Goal: Task Accomplishment & Management: Complete application form

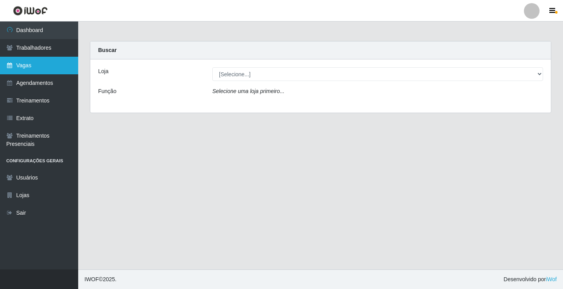
click at [65, 66] on link "Vagas" at bounding box center [39, 66] width 78 height 18
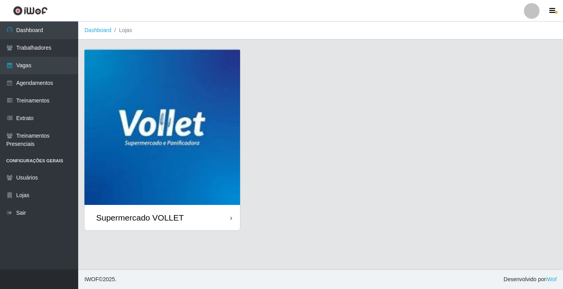
click at [152, 93] on img at bounding box center [162, 127] width 156 height 156
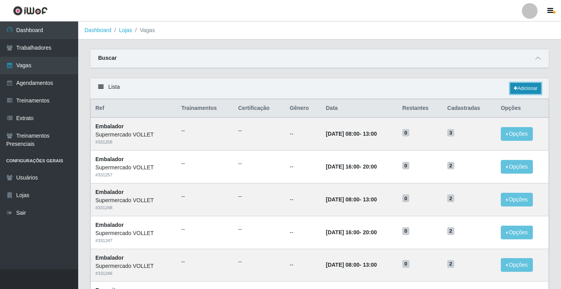
click at [526, 91] on link "Adicionar" at bounding box center [525, 88] width 31 height 11
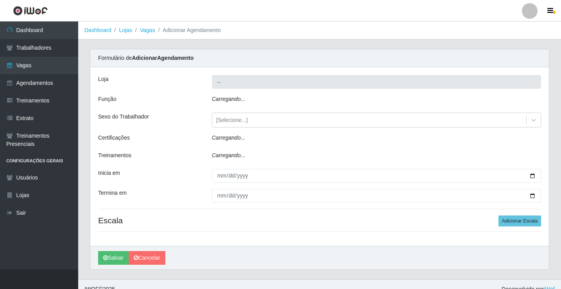
type input "Supermercado VOLLET"
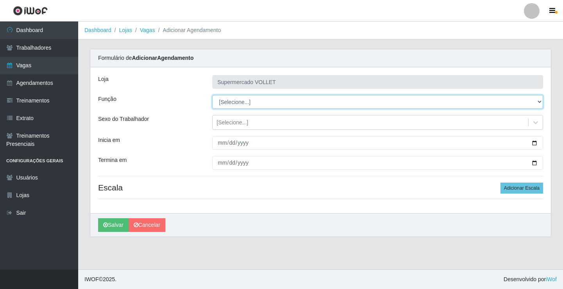
click at [240, 100] on select "[Selecione...] ASG ASG + ASG ++ Embalador Embalador + Embalador ++ Repositor Re…" at bounding box center [377, 102] width 331 height 14
select select "1"
click at [212, 95] on select "[Selecione...] ASG ASG + ASG ++ Embalador Embalador + Embalador ++ Repositor Re…" at bounding box center [377, 102] width 331 height 14
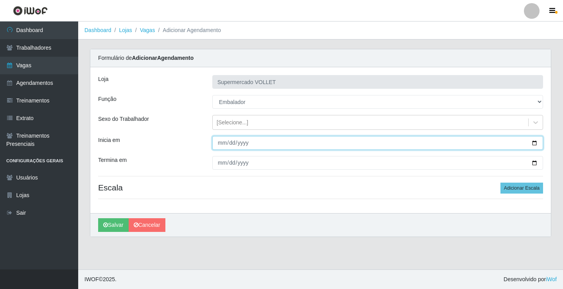
click at [533, 143] on input "Inicia em" at bounding box center [377, 143] width 331 height 14
type input "[DATE]"
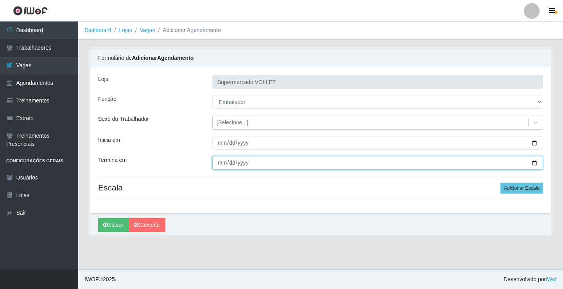
click at [534, 163] on input "Termina em" at bounding box center [377, 163] width 331 height 14
type input "[DATE]"
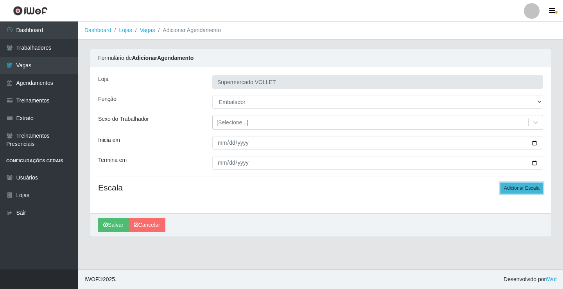
click at [528, 193] on button "Adicionar Escala" at bounding box center [521, 187] width 43 height 11
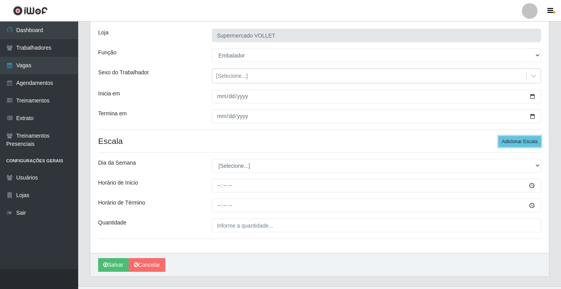
scroll to position [63, 0]
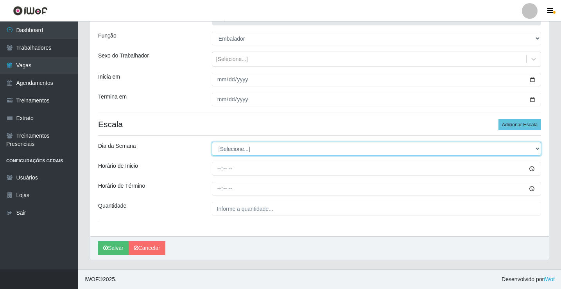
click at [300, 152] on select "[Selecione...] Segunda Terça Quarta Quinta Sexta Sábado Domingo" at bounding box center [376, 149] width 329 height 14
select select "4"
click at [212, 142] on select "[Selecione...] Segunda Terça Quarta Quinta Sexta Sábado Domingo" at bounding box center [376, 149] width 329 height 14
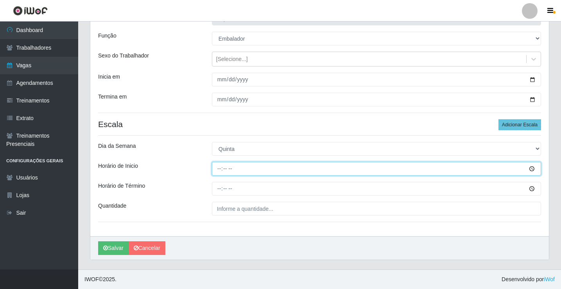
click at [216, 170] on input "Horário de Inicio" at bounding box center [376, 169] width 329 height 14
type input "16:00"
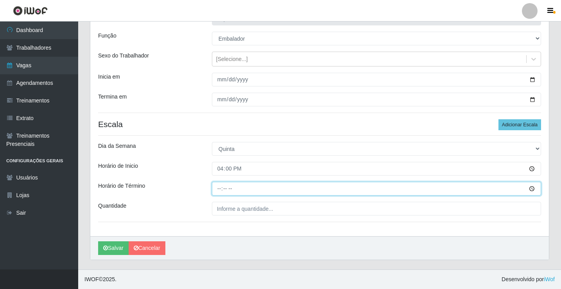
drag, startPoint x: 224, startPoint y: 184, endPoint x: 218, endPoint y: 185, distance: 6.3
click at [223, 184] on input "Horário de Término" at bounding box center [376, 189] width 329 height 14
click at [217, 185] on input "Horário de Término" at bounding box center [376, 189] width 329 height 14
type input "20:00"
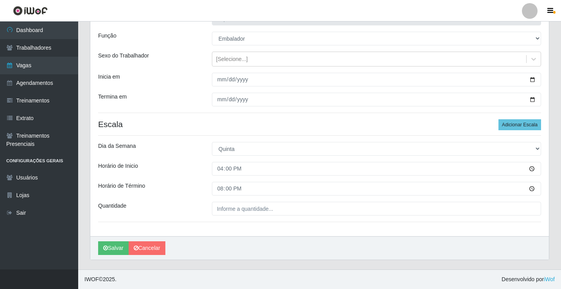
click at [225, 216] on div "Loja Supermercado [PERSON_NAME] Função [Selecione...] ASG ASG + ASG ++ Embalado…" at bounding box center [319, 120] width 458 height 232
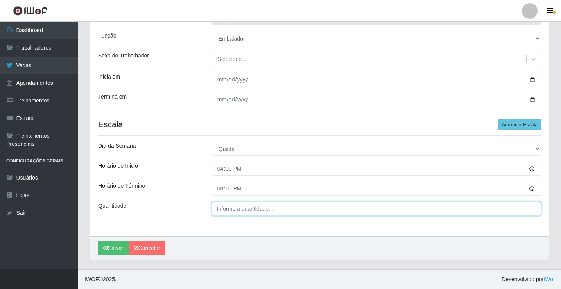
click at [225, 215] on input "Quantidade" at bounding box center [376, 209] width 329 height 14
click at [225, 214] on input "___" at bounding box center [376, 209] width 329 height 14
type input "2__"
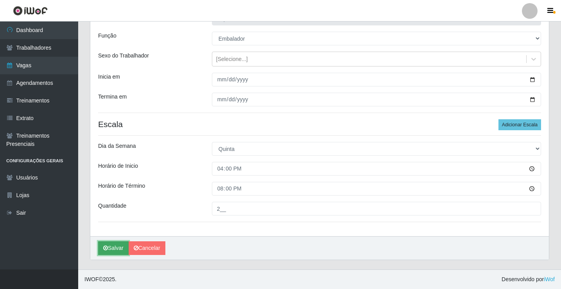
click at [122, 247] on button "Salvar" at bounding box center [113, 248] width 30 height 14
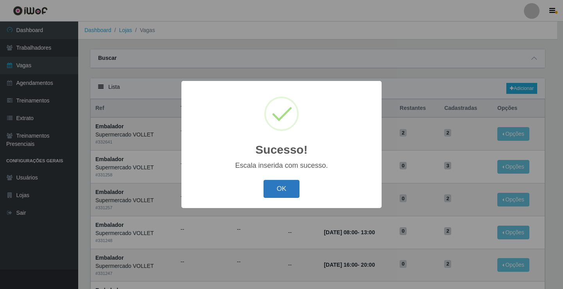
click at [279, 185] on button "OK" at bounding box center [281, 189] width 36 height 18
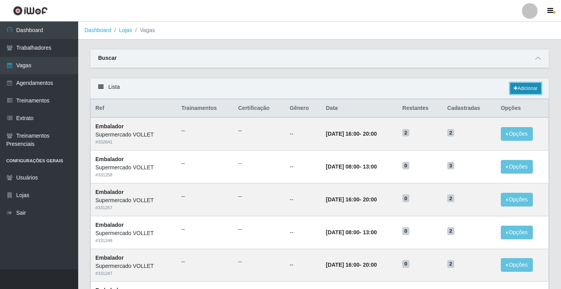
click at [532, 86] on link "Adicionar" at bounding box center [525, 88] width 31 height 11
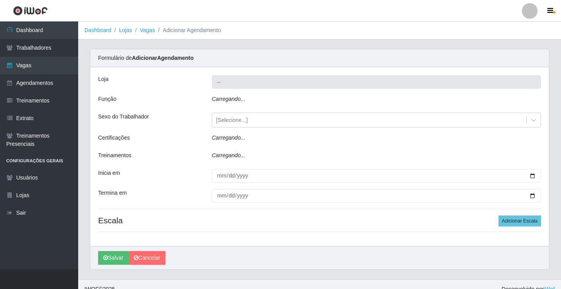
type input "Supermercado VOLLET"
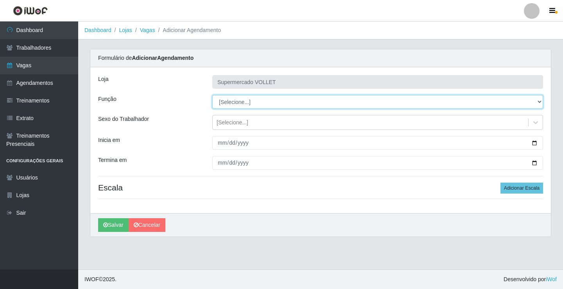
click at [256, 100] on select "[Selecione...] ASG ASG + ASG ++ Embalador Embalador + Embalador ++ Repositor Re…" at bounding box center [377, 102] width 331 height 14
select select "1"
click at [212, 95] on select "[Selecione...] ASG ASG + ASG ++ Embalador Embalador + Embalador ++ Repositor Re…" at bounding box center [377, 102] width 331 height 14
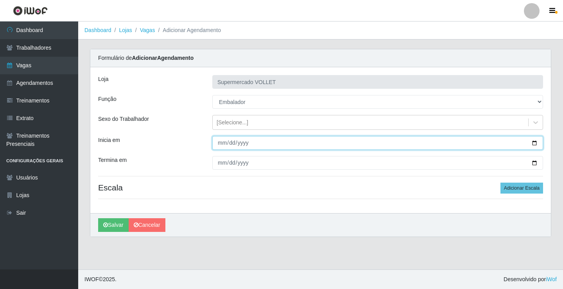
click at [532, 146] on input "Inicia em" at bounding box center [377, 143] width 331 height 14
type input "[DATE]"
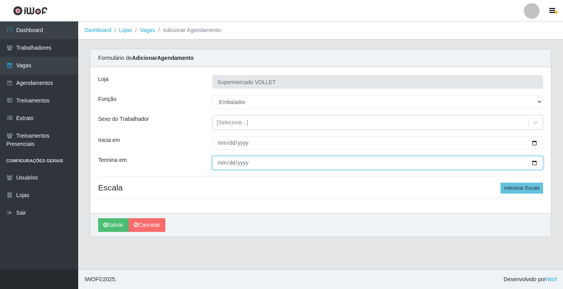
click at [533, 164] on input "Termina em" at bounding box center [377, 163] width 331 height 14
type input "[DATE]"
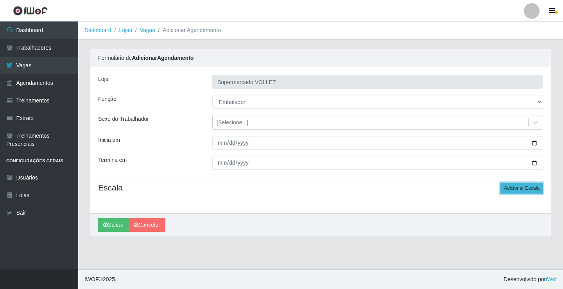
click at [506, 189] on button "Adicionar Escala" at bounding box center [521, 187] width 43 height 11
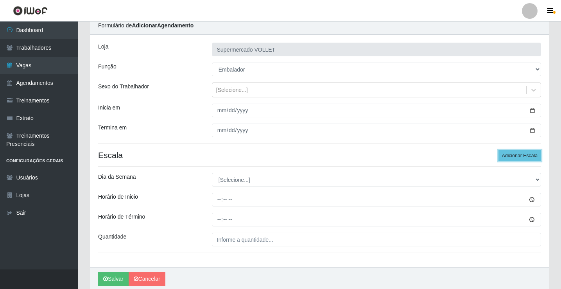
scroll to position [63, 0]
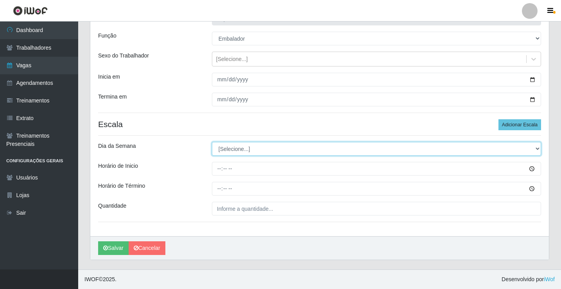
click at [248, 152] on select "[Selecione...] Segunda Terça Quarta Quinta Sexta Sábado Domingo" at bounding box center [376, 149] width 329 height 14
select select "5"
click at [212, 142] on select "[Selecione...] Segunda Terça Quarta Quinta Sexta Sábado Domingo" at bounding box center [376, 149] width 329 height 14
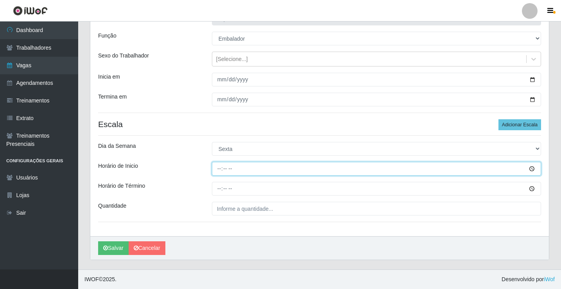
click at [216, 171] on input "Horário de Inicio" at bounding box center [376, 169] width 329 height 14
type input "08:00"
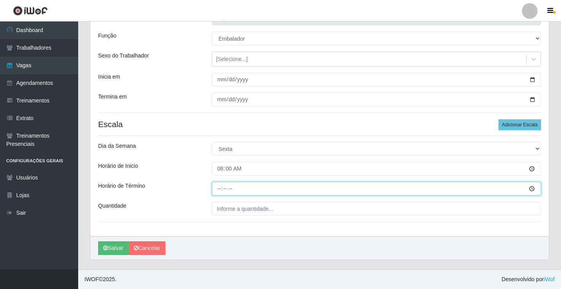
click at [220, 192] on input "Horário de Término" at bounding box center [376, 189] width 329 height 14
type input "13:00"
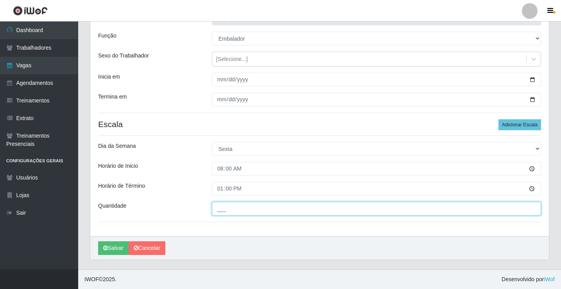
click at [223, 214] on input "___" at bounding box center [376, 209] width 329 height 14
type input "2__"
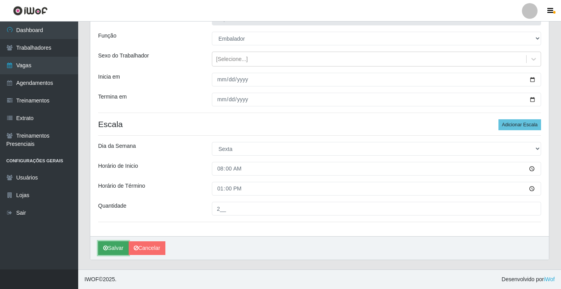
click at [120, 245] on button "Salvar" at bounding box center [113, 248] width 30 height 14
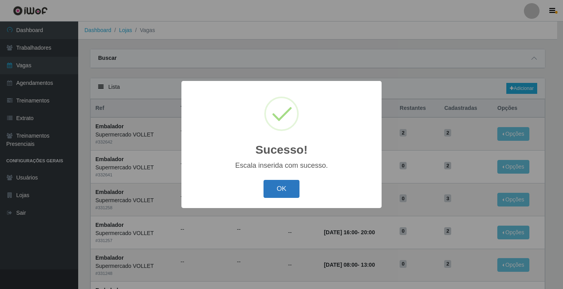
click at [280, 187] on button "OK" at bounding box center [281, 189] width 36 height 18
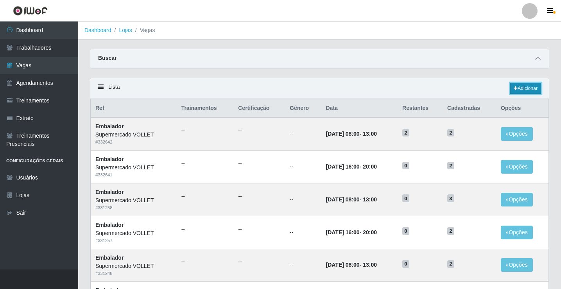
click at [523, 92] on link "Adicionar" at bounding box center [525, 88] width 31 height 11
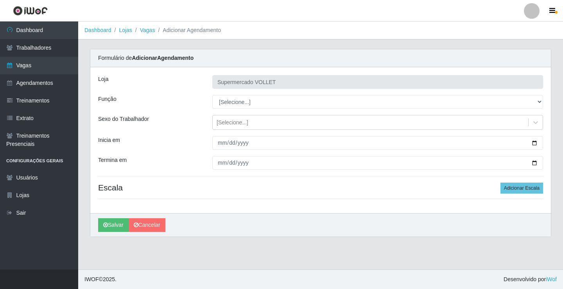
click at [281, 109] on div "Loja Supermercado [PERSON_NAME] Função [Selecione...] ASG ASG + ASG ++ Embalado…" at bounding box center [320, 140] width 460 height 146
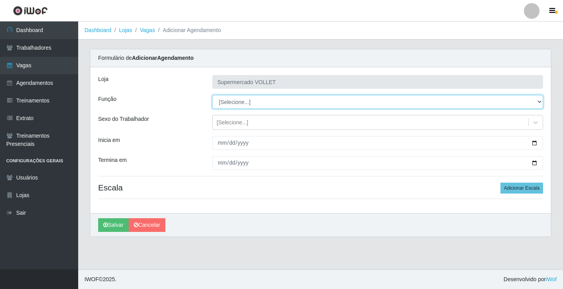
click at [273, 104] on select "[Selecione...] ASG ASG + ASG ++ Embalador Embalador + Embalador ++ Repositor Re…" at bounding box center [377, 102] width 331 height 14
select select "1"
click at [212, 95] on select "[Selecione...] ASG ASG + ASG ++ Embalador Embalador + Embalador ++ Repositor Re…" at bounding box center [377, 102] width 331 height 14
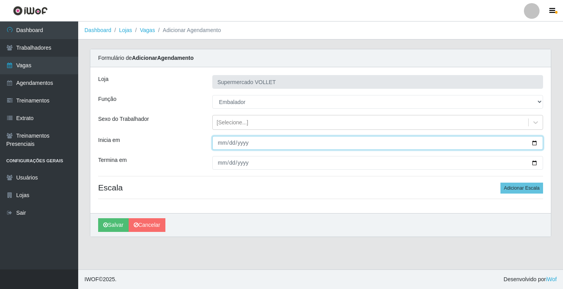
click at [534, 143] on input "Inicia em" at bounding box center [377, 143] width 331 height 14
type input "[DATE]"
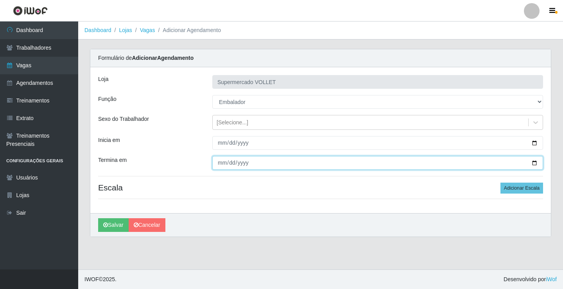
click at [531, 164] on input "Termina em" at bounding box center [377, 163] width 331 height 14
type input "[DATE]"
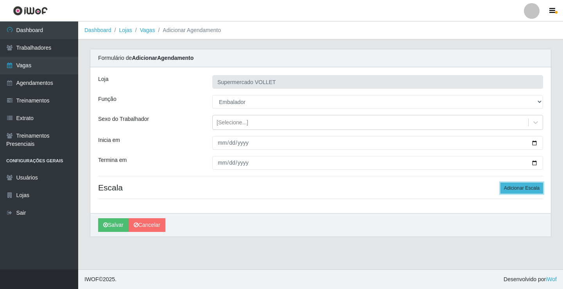
click at [514, 192] on button "Adicionar Escala" at bounding box center [521, 187] width 43 height 11
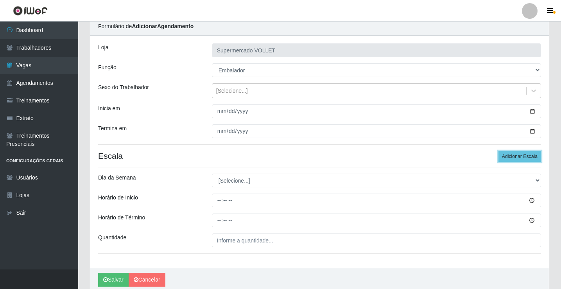
scroll to position [63, 0]
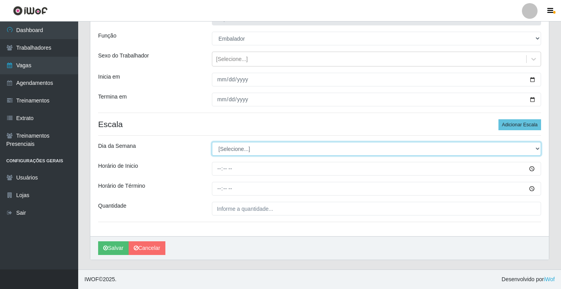
click at [249, 144] on select "[Selecione...] Segunda Terça Quarta Quinta Sexta Sábado Domingo" at bounding box center [376, 149] width 329 height 14
select select "5"
click at [212, 142] on select "[Selecione...] Segunda Terça Quarta Quinta Sexta Sábado Domingo" at bounding box center [376, 149] width 329 height 14
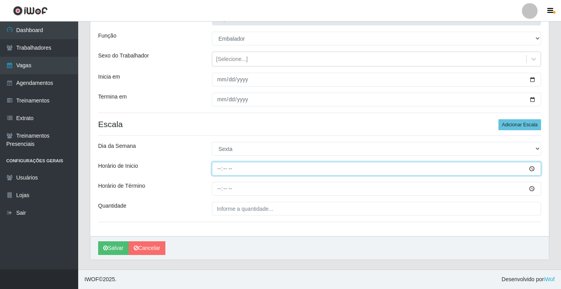
click at [218, 168] on input "Horário de Inicio" at bounding box center [376, 169] width 329 height 14
type input "16:00"
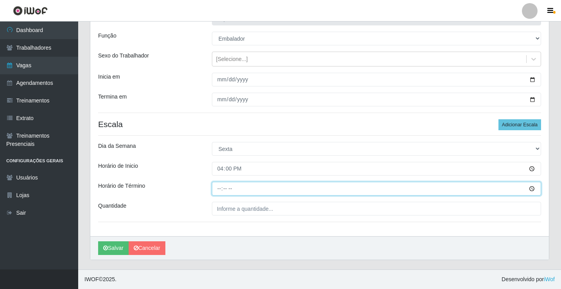
type input "20:00"
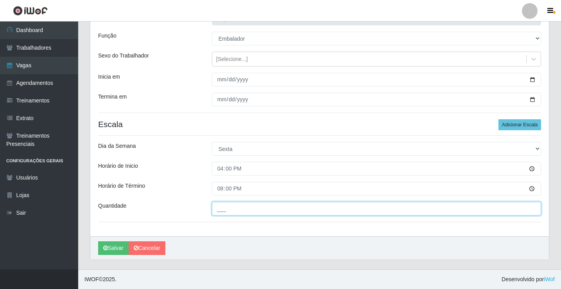
click at [243, 210] on input "___" at bounding box center [376, 209] width 329 height 14
type input "2__"
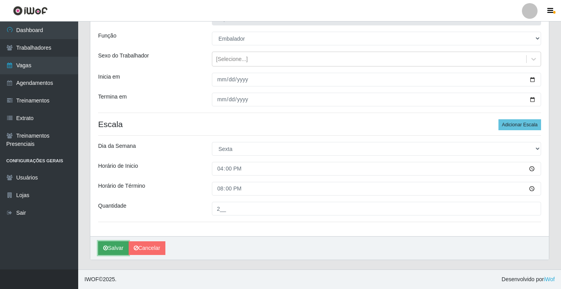
click at [120, 241] on button "Salvar" at bounding box center [113, 248] width 30 height 14
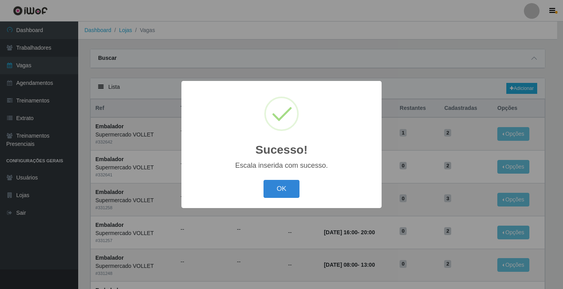
click at [283, 180] on div "OK Cancel" at bounding box center [281, 188] width 184 height 22
click at [286, 185] on button "OK" at bounding box center [281, 189] width 36 height 18
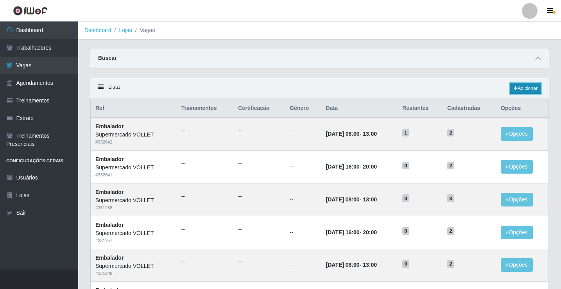
click at [519, 85] on link "Adicionar" at bounding box center [525, 88] width 31 height 11
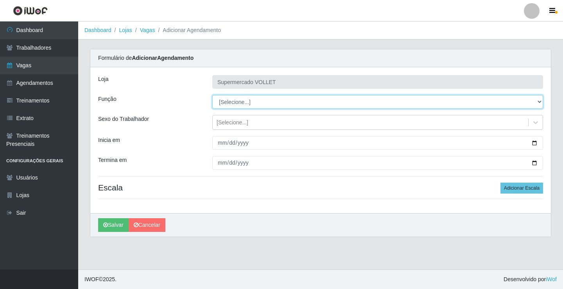
click at [241, 99] on select "[Selecione...] ASG ASG + ASG ++ Embalador Embalador + Embalador ++ Repositor Re…" at bounding box center [377, 102] width 331 height 14
select select "1"
click at [212, 95] on select "[Selecione...] ASG ASG + ASG ++ Embalador Embalador + Embalador ++ Repositor Re…" at bounding box center [377, 102] width 331 height 14
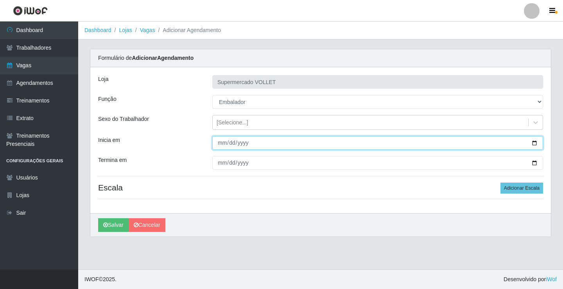
click at [533, 140] on input "Inicia em" at bounding box center [377, 143] width 331 height 14
type input "[DATE]"
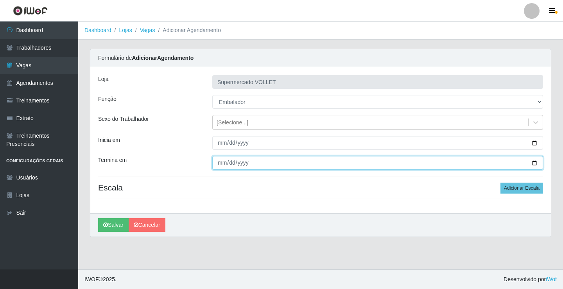
click at [533, 163] on input "Termina em" at bounding box center [377, 163] width 331 height 14
type input "[DATE]"
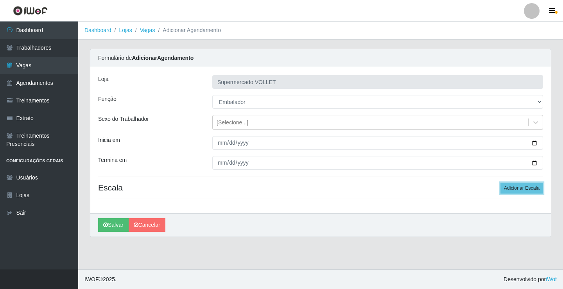
drag, startPoint x: 528, startPoint y: 186, endPoint x: 519, endPoint y: 176, distance: 13.9
click at [528, 186] on button "Adicionar Escala" at bounding box center [521, 187] width 43 height 11
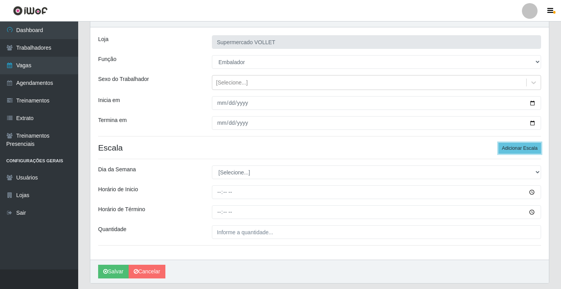
scroll to position [63, 0]
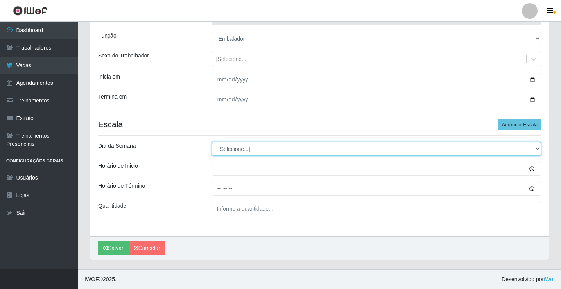
click at [256, 142] on select "[Selecione...] Segunda Terça Quarta Quinta Sexta Sábado Domingo" at bounding box center [376, 149] width 329 height 14
select select "6"
click at [212, 142] on select "[Selecione...] Segunda Terça Quarta Quinta Sexta Sábado Domingo" at bounding box center [376, 149] width 329 height 14
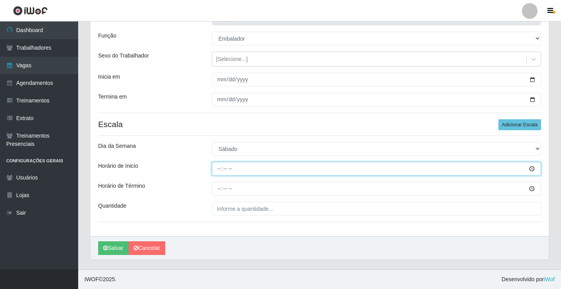
click at [220, 173] on input "Horário de Inicio" at bounding box center [376, 169] width 329 height 14
type input "08:00"
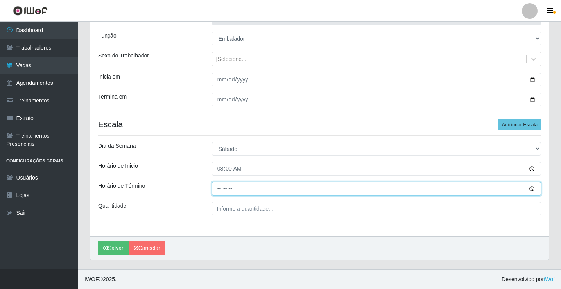
click at [222, 192] on input "Horário de Término" at bounding box center [376, 189] width 329 height 14
type input "13:00"
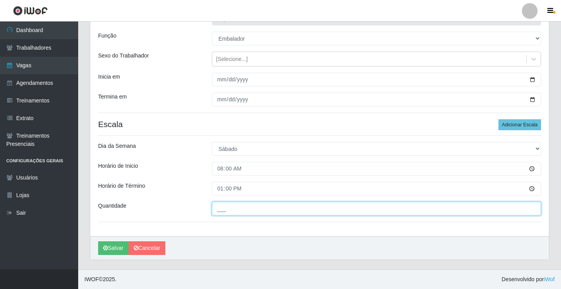
click at [230, 208] on input "___" at bounding box center [376, 209] width 329 height 14
type input "2__"
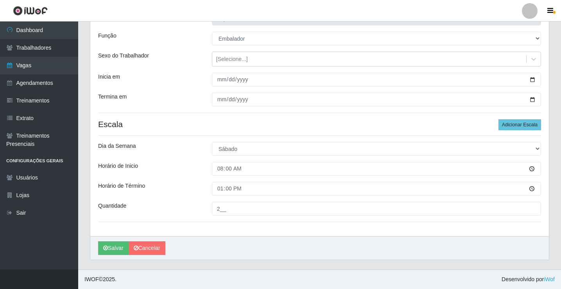
click at [122, 240] on div "[PERSON_NAME]" at bounding box center [319, 247] width 458 height 23
click at [122, 244] on button "Salvar" at bounding box center [113, 248] width 30 height 14
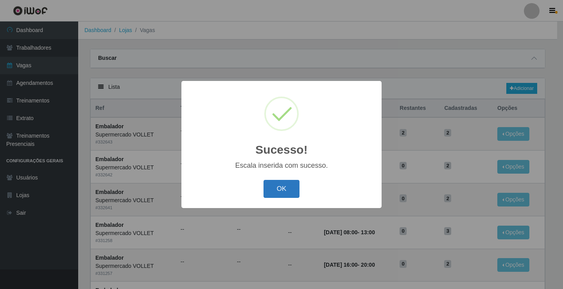
click at [285, 189] on button "OK" at bounding box center [281, 189] width 36 height 18
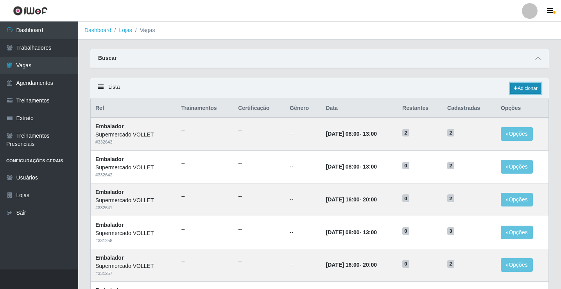
click at [530, 89] on link "Adicionar" at bounding box center [525, 88] width 31 height 11
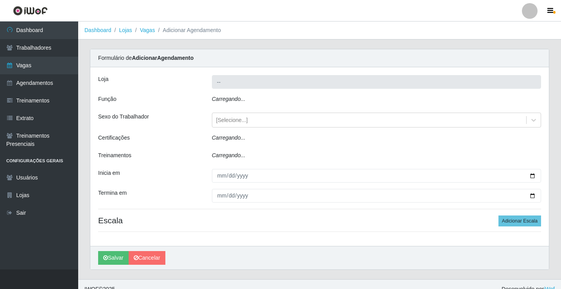
type input "Supermercado VOLLET"
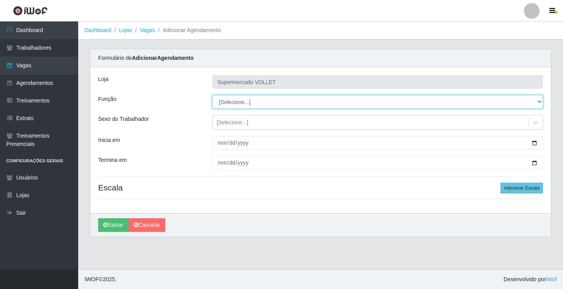
click at [231, 101] on select "[Selecione...] ASG ASG + ASG ++ Embalador Embalador + Embalador ++ Repositor Re…" at bounding box center [377, 102] width 331 height 14
select select "1"
click at [212, 95] on select "[Selecione...] ASG ASG + ASG ++ Embalador Embalador + Embalador ++ Repositor Re…" at bounding box center [377, 102] width 331 height 14
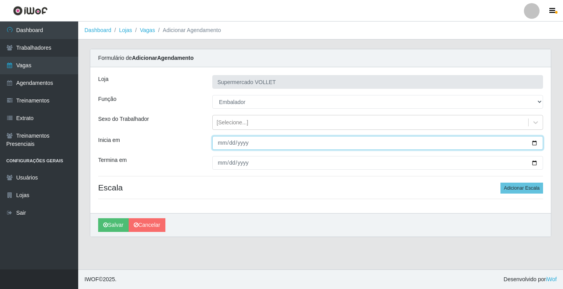
click at [535, 143] on input "Inicia em" at bounding box center [377, 143] width 331 height 14
type input "[DATE]"
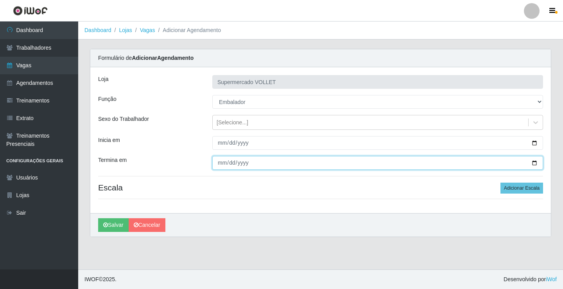
click at [532, 161] on input "Termina em" at bounding box center [377, 163] width 331 height 14
type input "[DATE]"
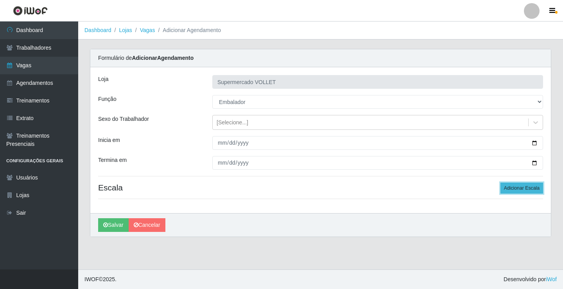
click at [511, 184] on button "Adicionar Escala" at bounding box center [521, 187] width 43 height 11
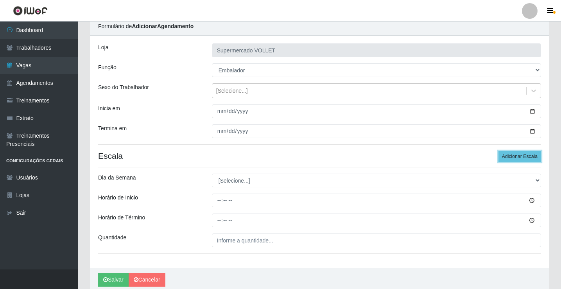
scroll to position [63, 0]
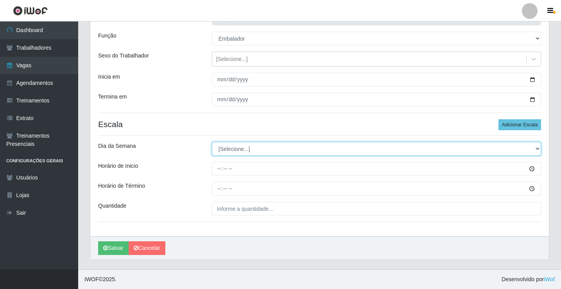
click at [239, 150] on select "[Selecione...] Segunda Terça Quarta Quinta Sexta Sábado Domingo" at bounding box center [376, 149] width 329 height 14
select select "6"
click at [212, 142] on select "[Selecione...] Segunda Terça Quarta Quinta Sexta Sábado Domingo" at bounding box center [376, 149] width 329 height 14
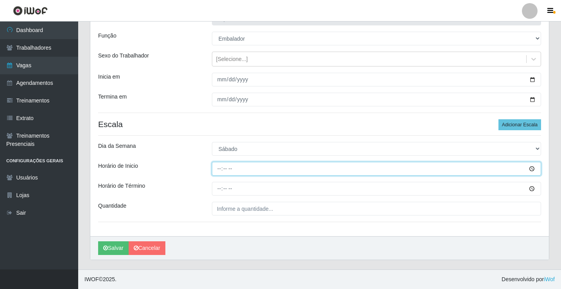
click at [218, 173] on input "Horário de Inicio" at bounding box center [376, 169] width 329 height 14
type input "16:00"
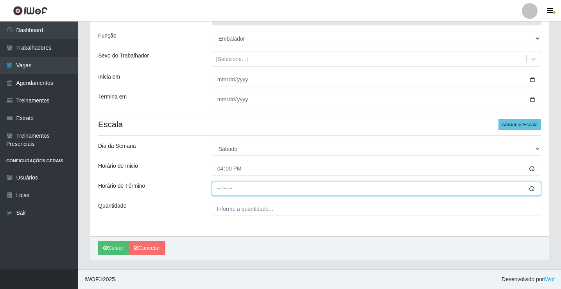
click at [221, 191] on input "Horário de Término" at bounding box center [376, 189] width 329 height 14
type input "20:00"
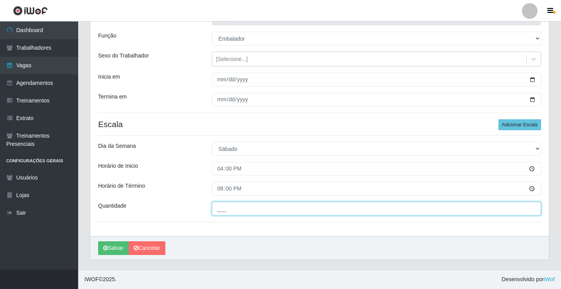
click at [232, 206] on input "___" at bounding box center [376, 209] width 329 height 14
type input "2__"
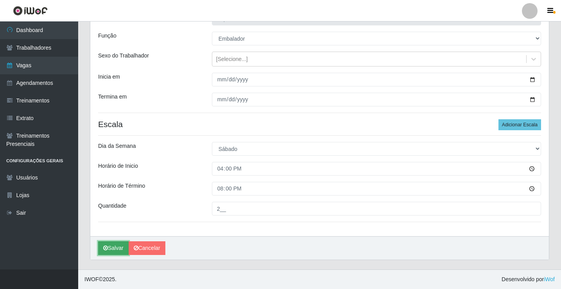
click at [110, 246] on button "Salvar" at bounding box center [113, 248] width 30 height 14
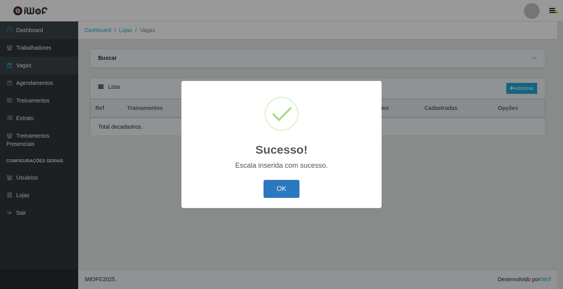
click at [272, 191] on button "OK" at bounding box center [281, 189] width 36 height 18
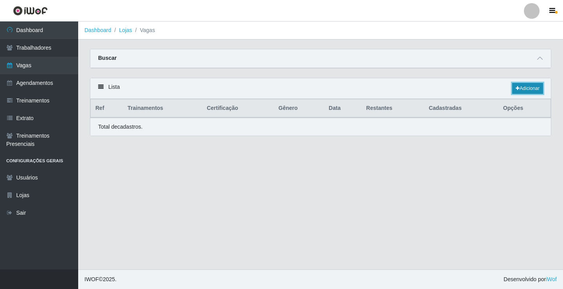
click at [526, 86] on link "Adicionar" at bounding box center [527, 88] width 31 height 11
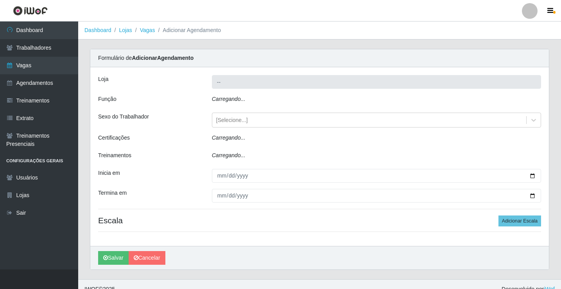
type input "Supermercado VOLLET"
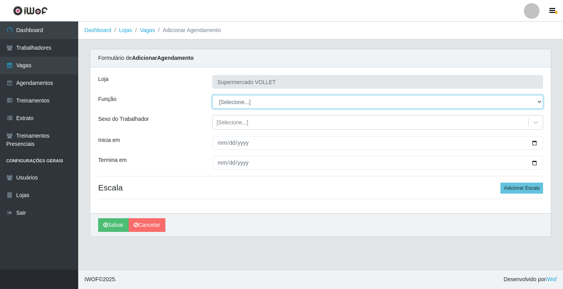
click at [250, 105] on select "[Selecione...] ASG ASG + ASG ++ Embalador Embalador + Embalador ++ Repositor Re…" at bounding box center [377, 102] width 331 height 14
select select "1"
click at [212, 95] on select "[Selecione...] ASG ASG + ASG ++ Embalador Embalador + Embalador ++ Repositor Re…" at bounding box center [377, 102] width 331 height 14
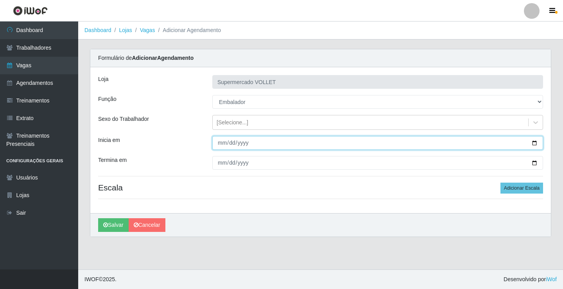
click at [533, 142] on input "Inicia em" at bounding box center [377, 143] width 331 height 14
type input "[DATE]"
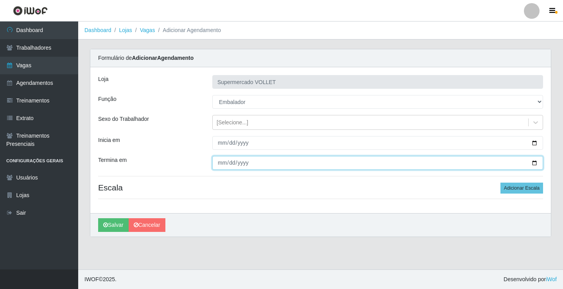
click at [533, 163] on input "Termina em" at bounding box center [377, 163] width 331 height 14
type input "[DATE]"
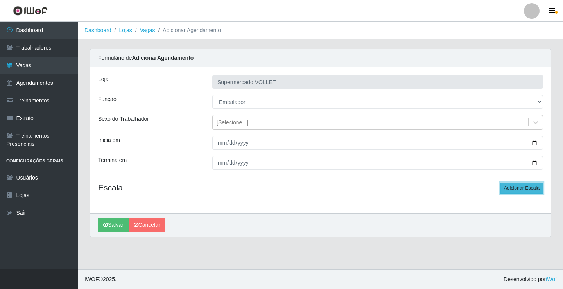
click at [516, 185] on button "Adicionar Escala" at bounding box center [521, 187] width 43 height 11
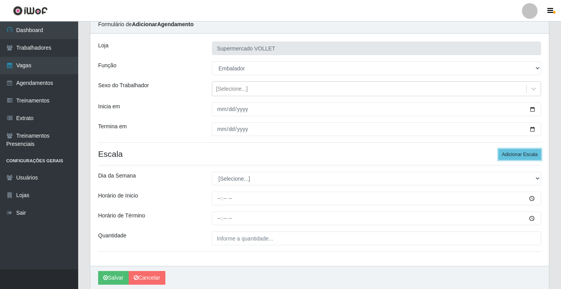
scroll to position [63, 0]
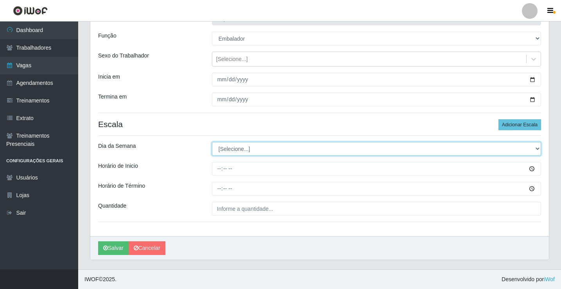
click at [258, 147] on select "[Selecione...] Segunda Terça Quarta Quinta Sexta Sábado Domingo" at bounding box center [376, 149] width 329 height 14
select select "0"
click at [212, 142] on select "[Selecione...] Segunda Terça Quarta Quinta Sexta Sábado Domingo" at bounding box center [376, 149] width 329 height 14
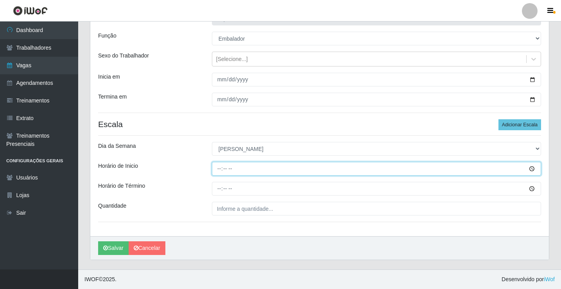
click at [218, 168] on input "Horário de Inicio" at bounding box center [376, 169] width 329 height 14
type input "08:00"
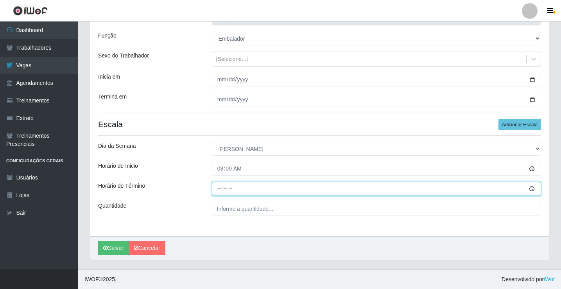
click at [218, 188] on input "Horário de Término" at bounding box center [376, 189] width 329 height 14
type input "13:00"
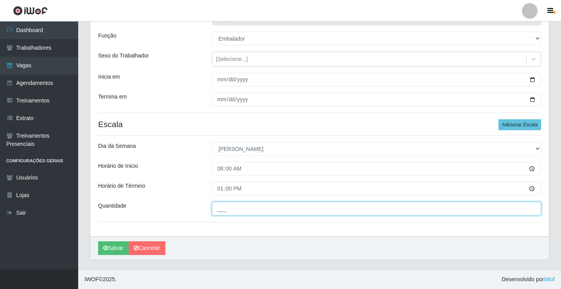
click at [223, 203] on input "___" at bounding box center [376, 209] width 329 height 14
type input "3__"
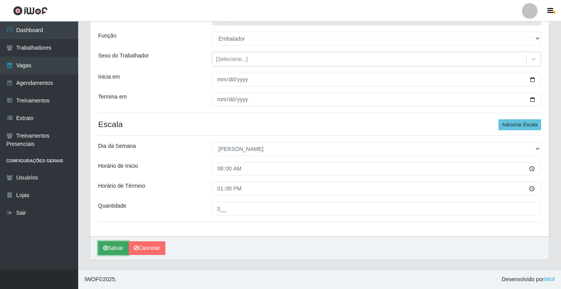
click at [111, 253] on button "Salvar" at bounding box center [113, 248] width 30 height 14
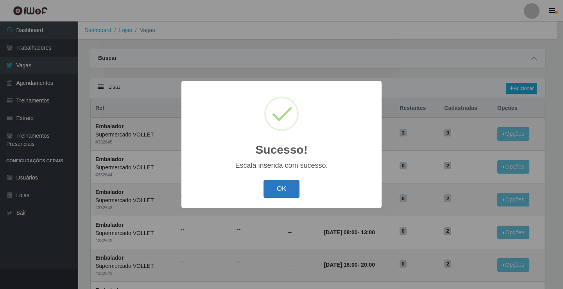
click at [294, 196] on button "OK" at bounding box center [281, 189] width 36 height 18
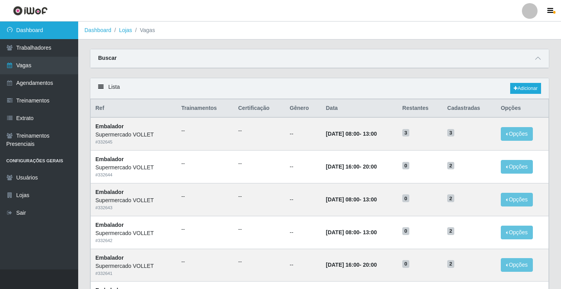
click at [50, 35] on link "Dashboard" at bounding box center [39, 30] width 78 height 18
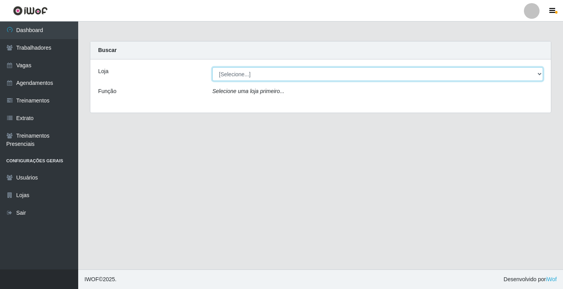
click at [256, 75] on select "[Selecione...] Supermercado VOLLET" at bounding box center [377, 74] width 331 height 14
select select "72"
click at [212, 67] on select "[Selecione...] Supermercado VOLLET" at bounding box center [377, 74] width 331 height 14
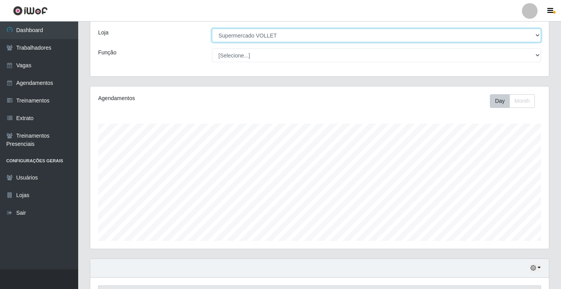
scroll to position [162, 458]
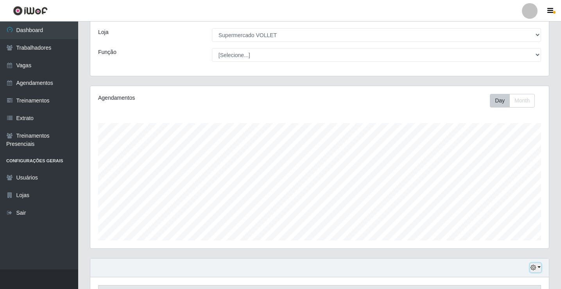
click at [536, 266] on icon "button" at bounding box center [532, 267] width 5 height 5
click at [517, 243] on button "1 Semana" at bounding box center [510, 238] width 62 height 16
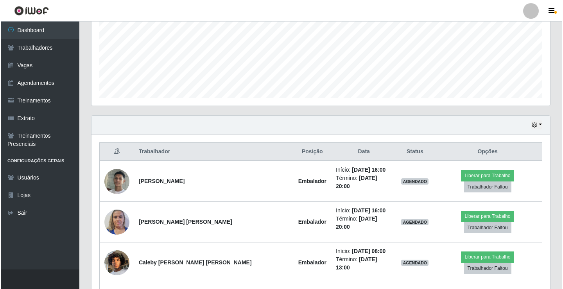
scroll to position [195, 0]
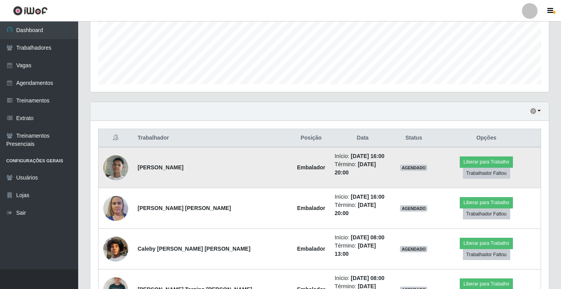
click at [125, 160] on img at bounding box center [115, 167] width 25 height 25
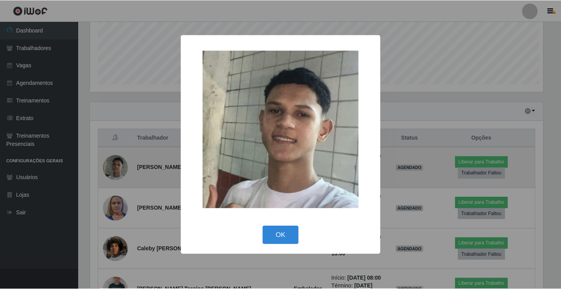
scroll to position [162, 454]
click at [125, 160] on div "× OK Cancel" at bounding box center [281, 144] width 563 height 289
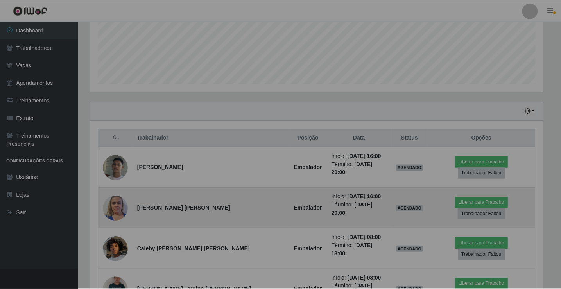
scroll to position [162, 458]
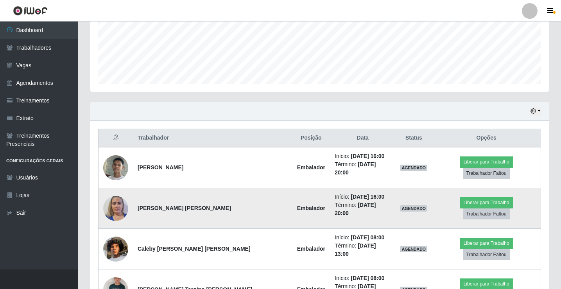
click at [121, 200] on img at bounding box center [115, 207] width 25 height 33
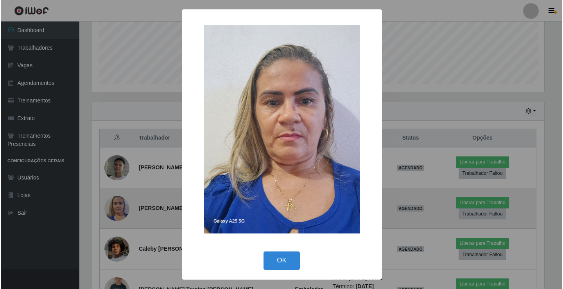
scroll to position [162, 454]
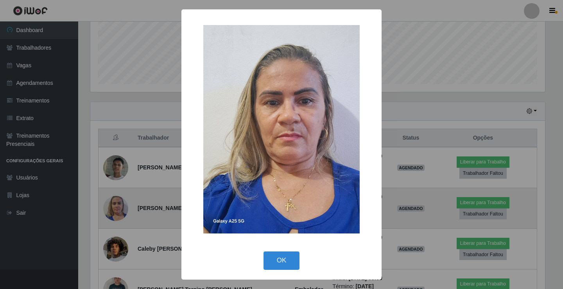
click at [121, 200] on div "× OK Cancel" at bounding box center [281, 144] width 563 height 289
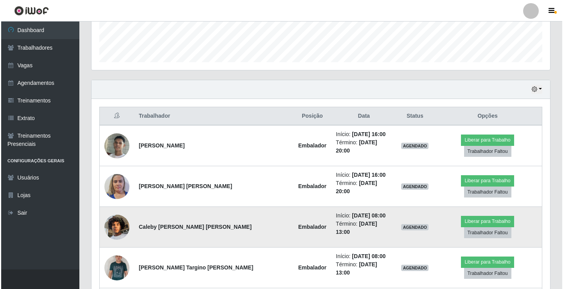
scroll to position [234, 0]
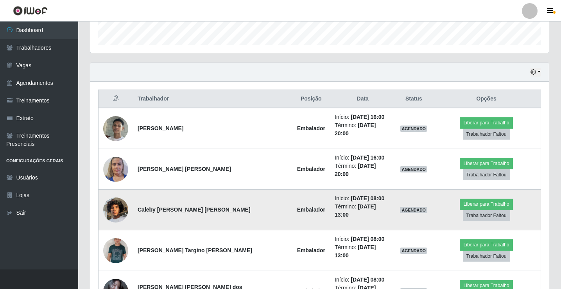
click at [122, 193] on img at bounding box center [115, 209] width 25 height 33
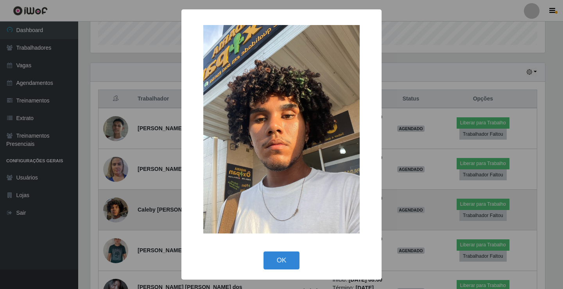
click at [122, 193] on div "× OK Cancel" at bounding box center [281, 144] width 563 height 289
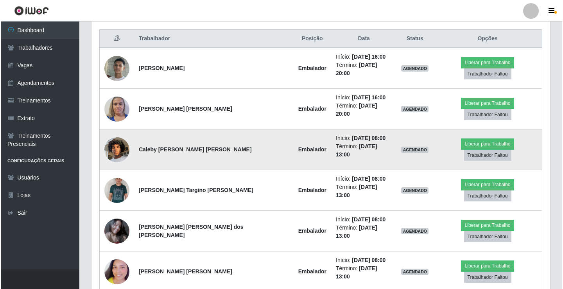
scroll to position [313, 0]
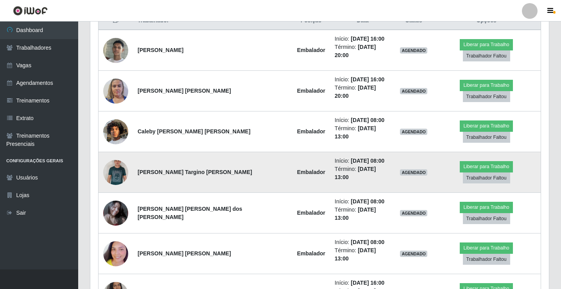
click at [115, 153] on img at bounding box center [115, 172] width 25 height 40
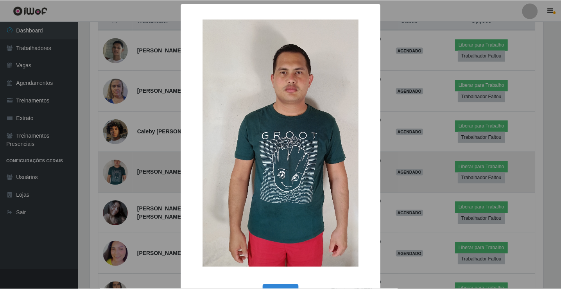
scroll to position [162, 454]
click at [115, 153] on div "× OK Cancel" at bounding box center [281, 144] width 563 height 289
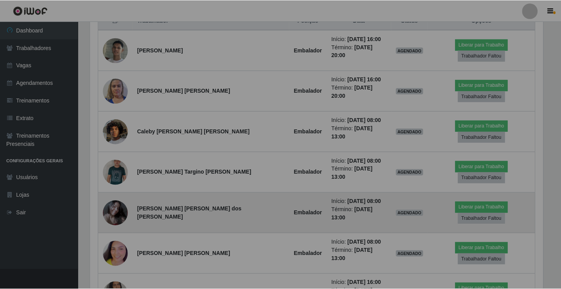
scroll to position [162, 458]
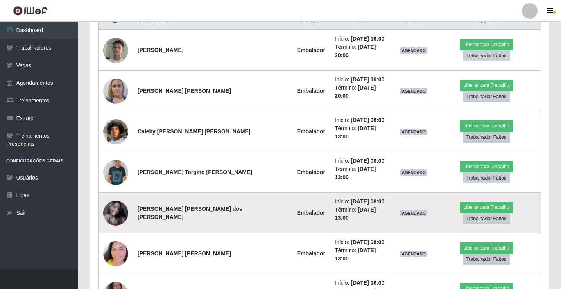
click at [124, 198] on img at bounding box center [115, 212] width 25 height 29
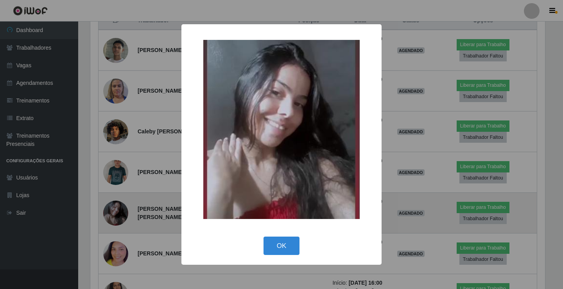
click at [124, 191] on div "× OK Cancel" at bounding box center [281, 144] width 563 height 289
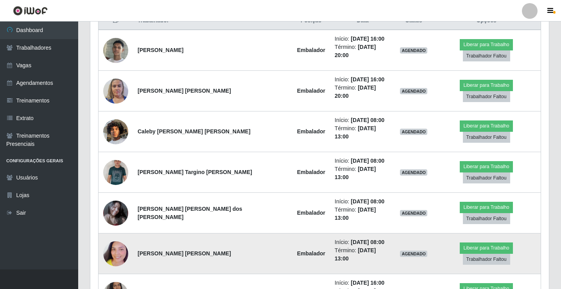
click at [114, 231] on img at bounding box center [115, 253] width 25 height 45
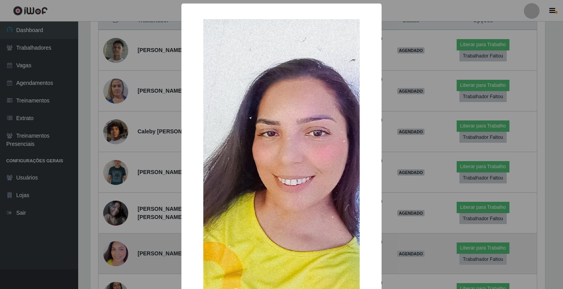
click at [114, 216] on div "× OK Cancel" at bounding box center [281, 144] width 563 height 289
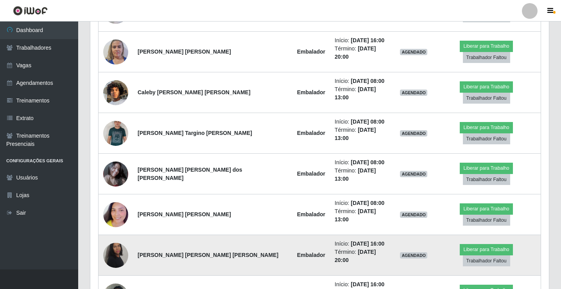
click at [114, 236] on img at bounding box center [115, 255] width 25 height 38
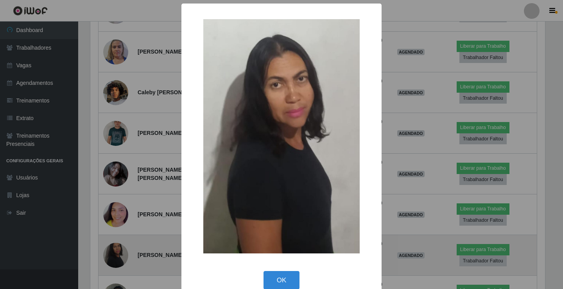
click at [114, 213] on div "× OK Cancel" at bounding box center [281, 144] width 563 height 289
